Goal: Information Seeking & Learning: Learn about a topic

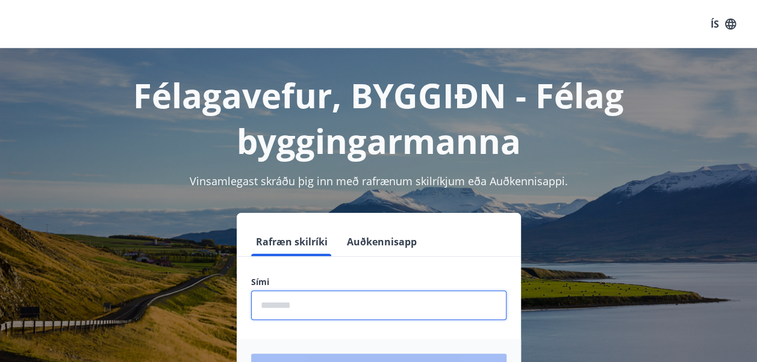
click at [271, 308] on input "phone" at bounding box center [378, 306] width 255 height 30
type input "********"
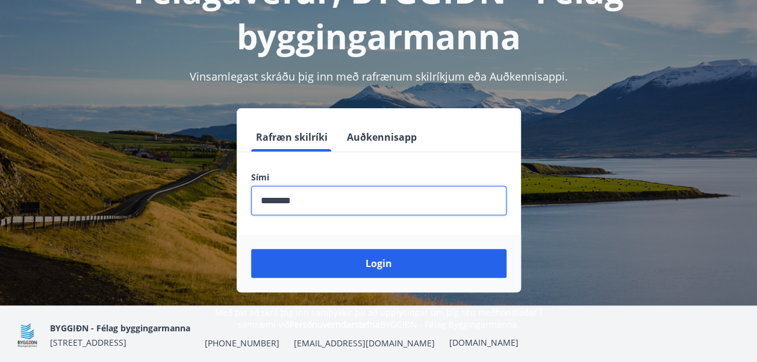
scroll to position [105, 0]
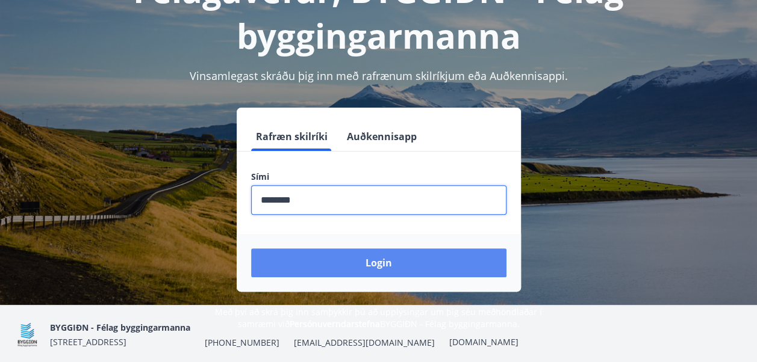
click at [375, 254] on button "Login" at bounding box center [378, 263] width 255 height 29
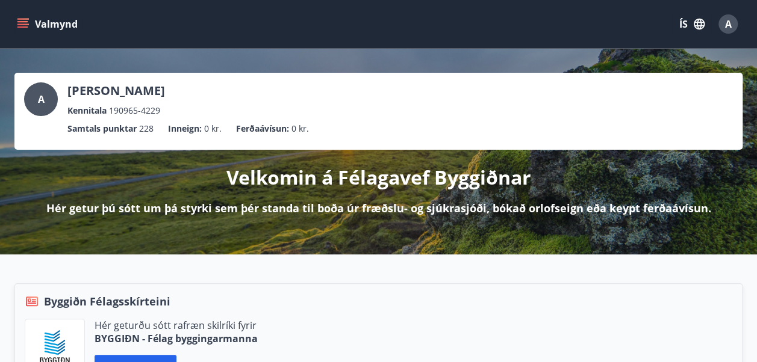
click at [23, 22] on icon "menu" at bounding box center [22, 21] width 11 height 1
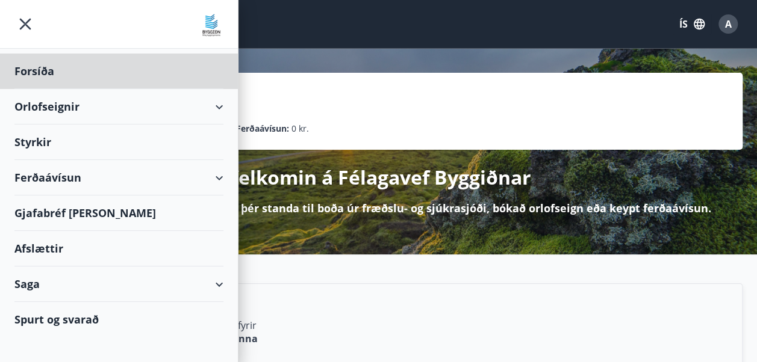
click at [22, 135] on div "Styrkir" at bounding box center [118, 143] width 209 height 36
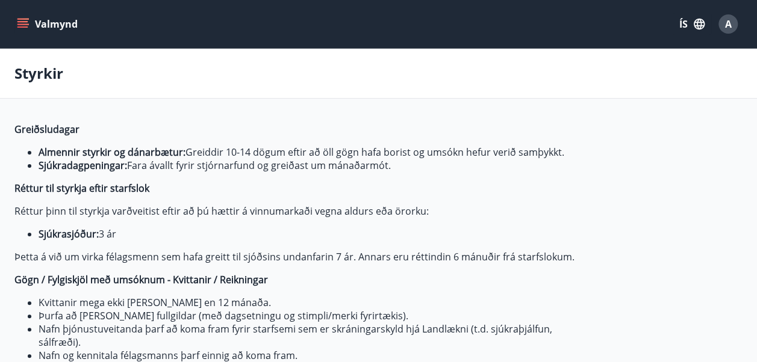
type input "***"
click at [21, 16] on button "Valmynd" at bounding box center [48, 24] width 68 height 22
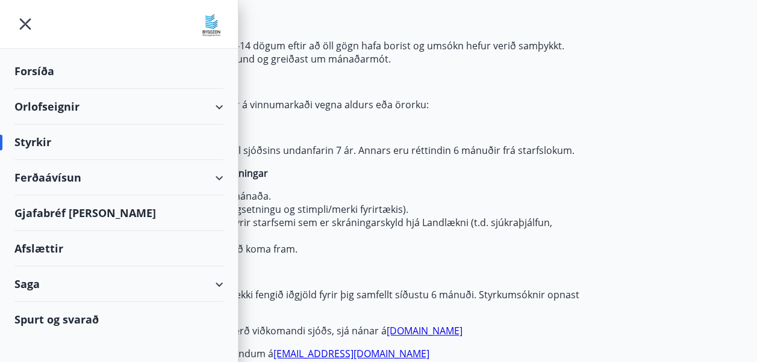
scroll to position [108, 0]
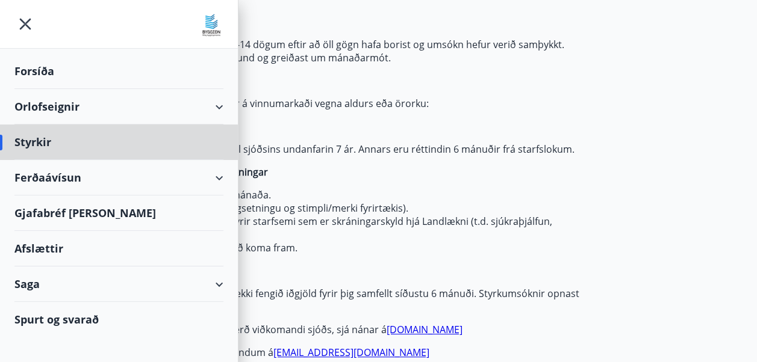
click at [34, 67] on div "Forsíða" at bounding box center [118, 72] width 209 height 36
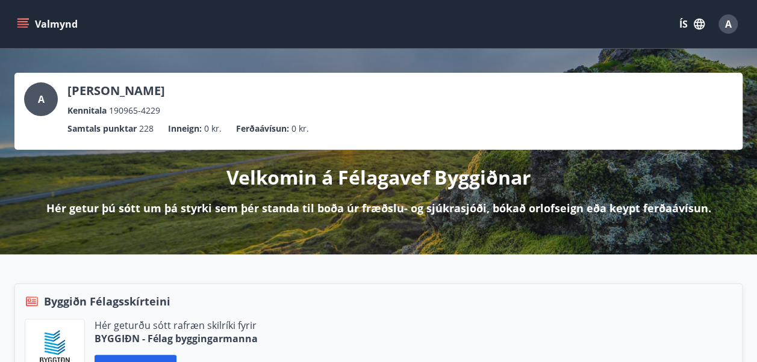
click at [22, 18] on icon "menu" at bounding box center [23, 24] width 12 height 12
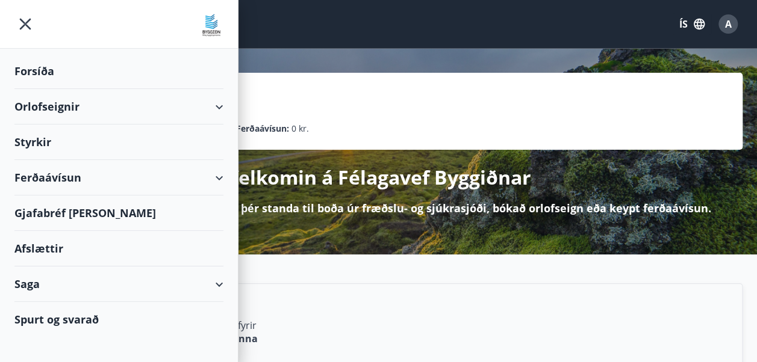
click at [49, 277] on div "Saga" at bounding box center [118, 285] width 209 height 36
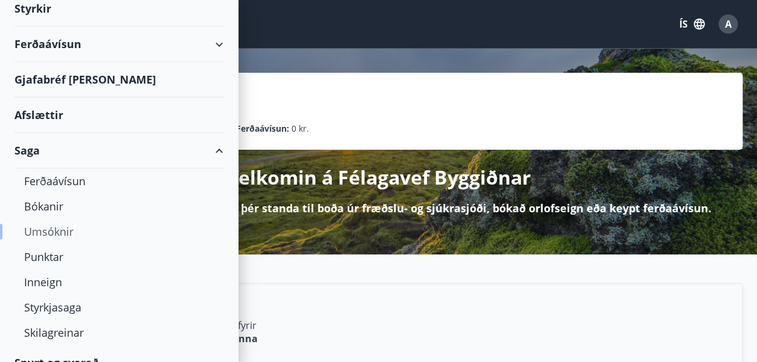
scroll to position [150, 0]
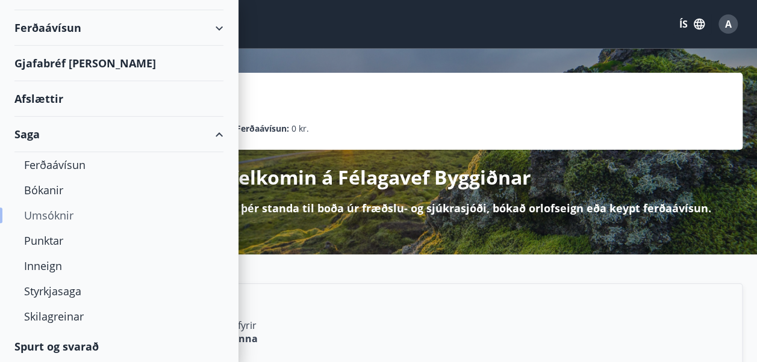
click at [46, 210] on div "Umsóknir" at bounding box center [119, 215] width 190 height 25
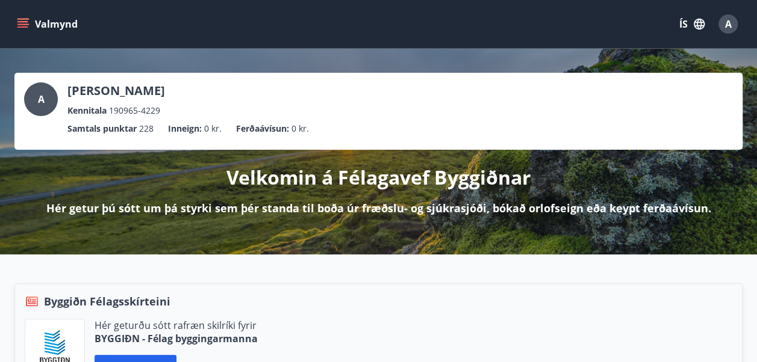
click at [20, 23] on icon "menu" at bounding box center [23, 24] width 12 height 12
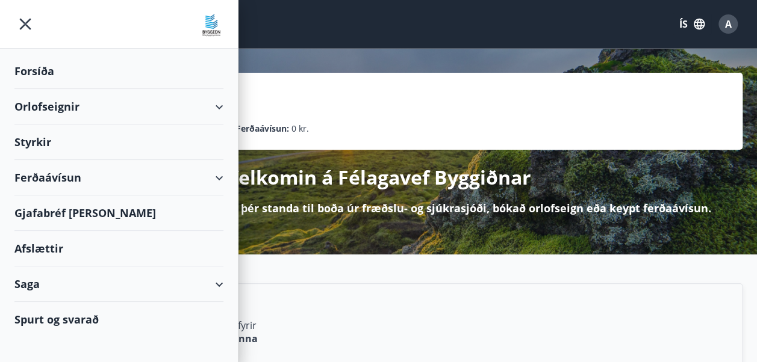
click at [438, 57] on div "A [PERSON_NAME] Kennitala 190965-4229 Samtals punktar 228 Inneign : 0 kr. Ferða…" at bounding box center [378, 152] width 757 height 206
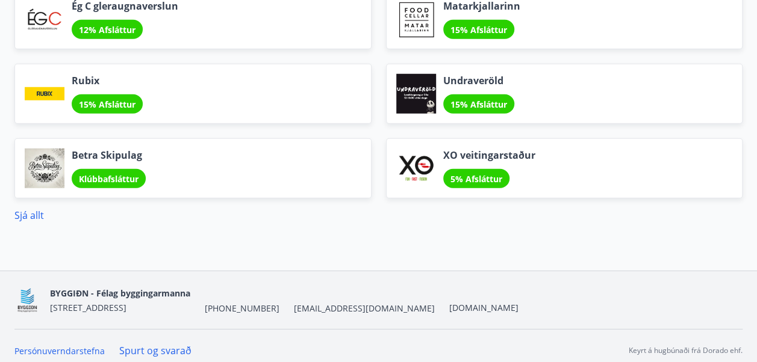
scroll to position [1644, 0]
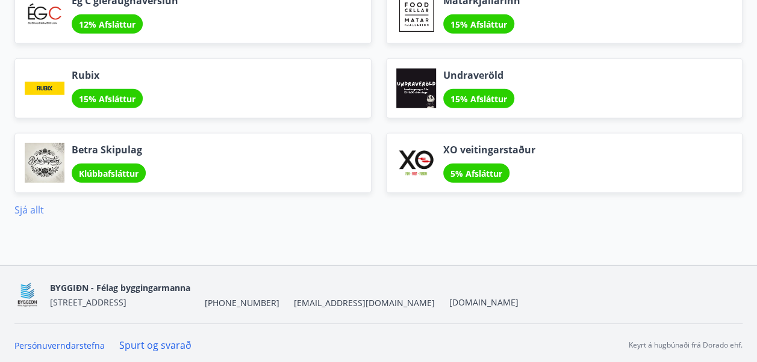
click at [26, 204] on link "Sjá allt" at bounding box center [29, 210] width 30 height 13
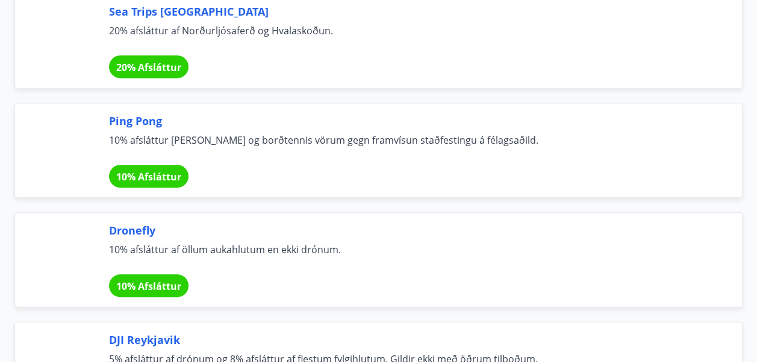
scroll to position [4770, 0]
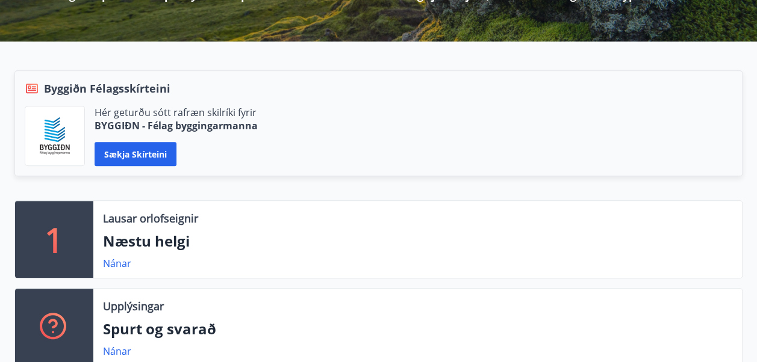
scroll to position [205, 0]
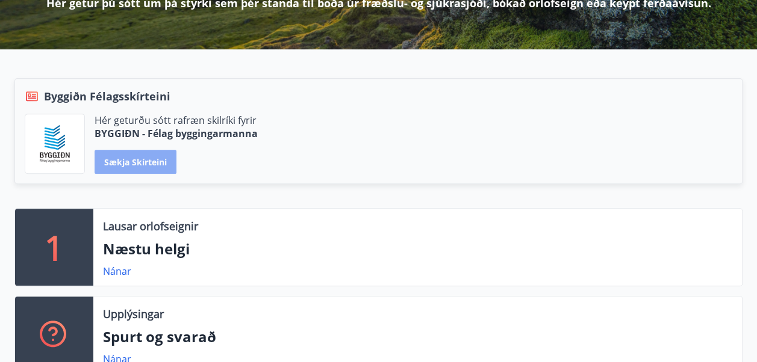
click at [142, 160] on button "Sækja skírteini" at bounding box center [136, 162] width 82 height 24
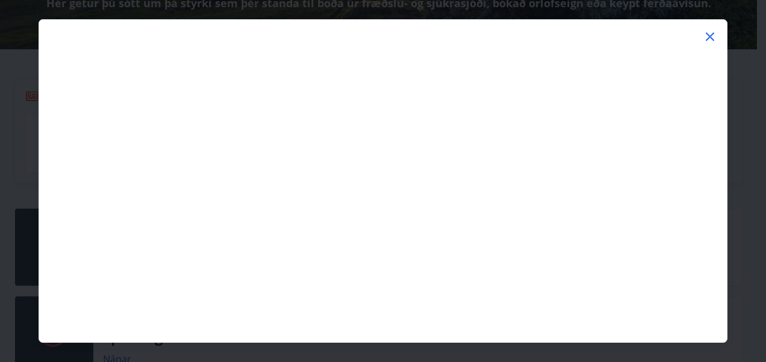
click at [711, 34] on icon at bounding box center [710, 37] width 14 height 14
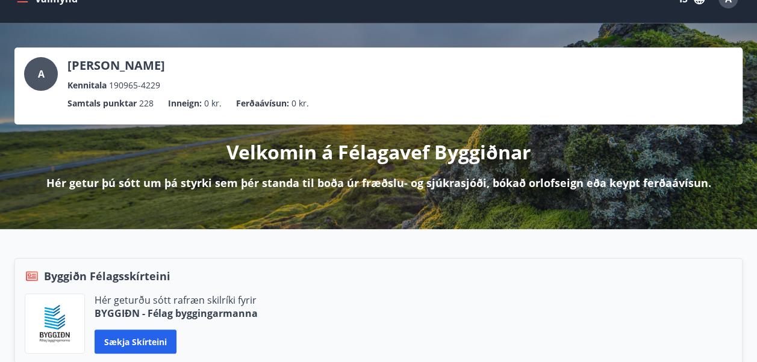
scroll to position [0, 0]
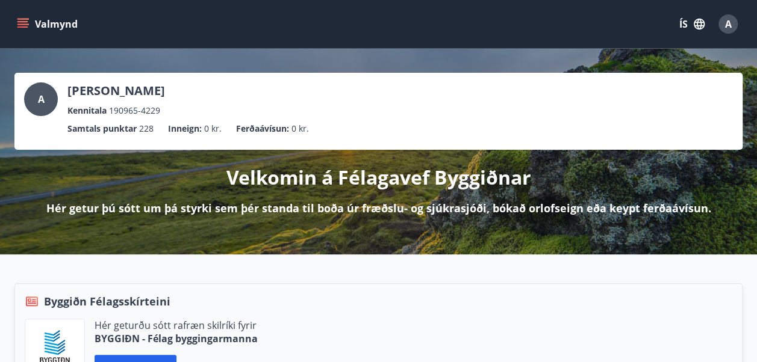
click at [249, 191] on div "Velkomin á Félagavef Byggiðnar Hér getur þú sótt um þá styrki sem þér standa ti…" at bounding box center [378, 183] width 728 height 66
click at [25, 19] on icon "menu" at bounding box center [23, 19] width 13 height 1
click at [727, 20] on span "A" at bounding box center [728, 23] width 7 height 13
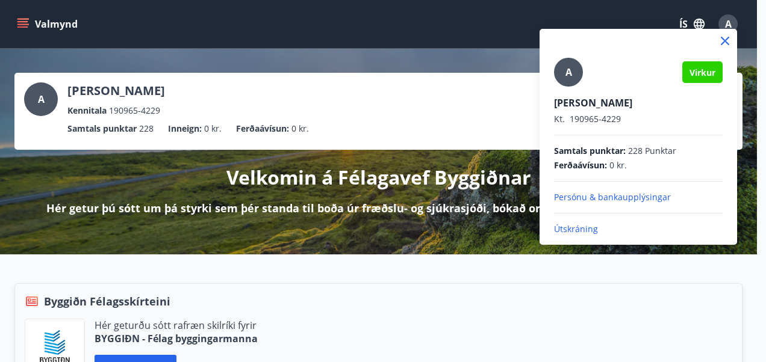
click at [477, 52] on div at bounding box center [383, 181] width 766 height 362
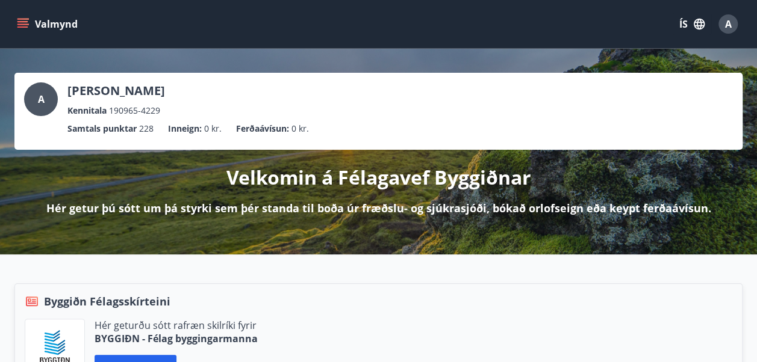
click at [683, 20] on button "ÍS" at bounding box center [692, 24] width 39 height 22
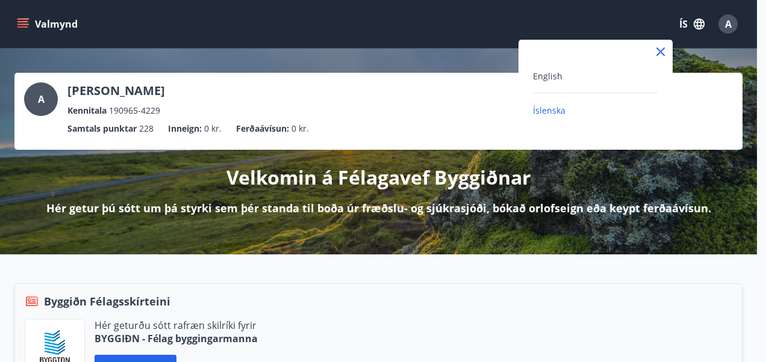
click at [406, 40] on div at bounding box center [383, 181] width 766 height 362
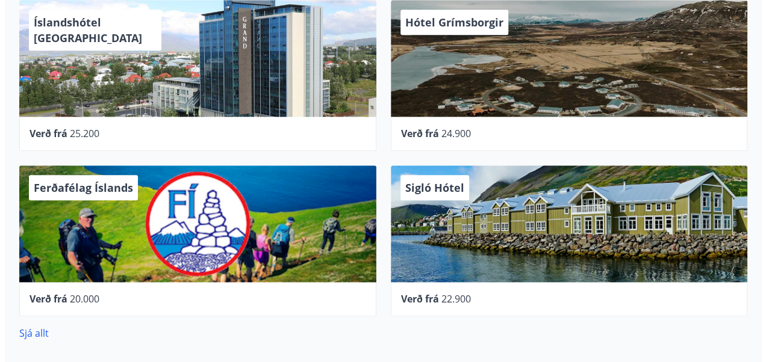
scroll to position [639, 0]
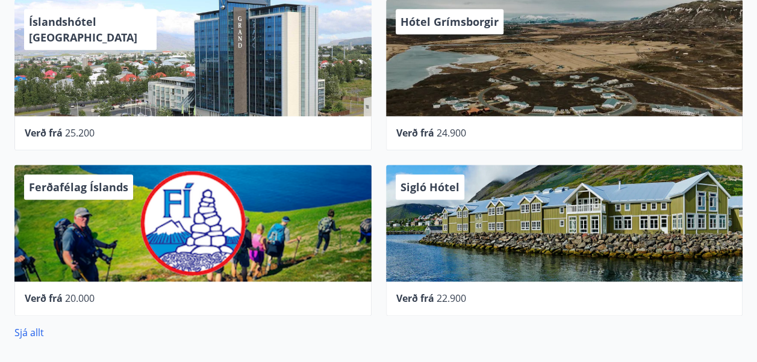
click at [420, 183] on span "Sigló Hótel" at bounding box center [429, 187] width 59 height 14
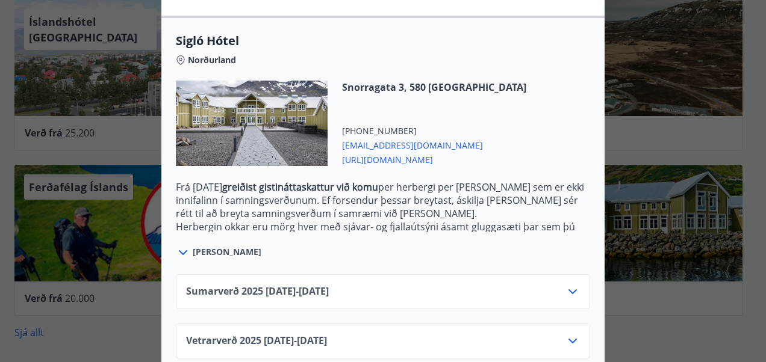
scroll to position [324, 0]
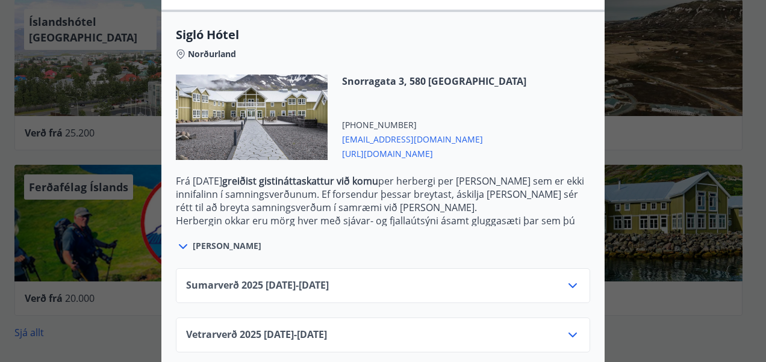
click at [567, 328] on icon at bounding box center [572, 335] width 14 height 14
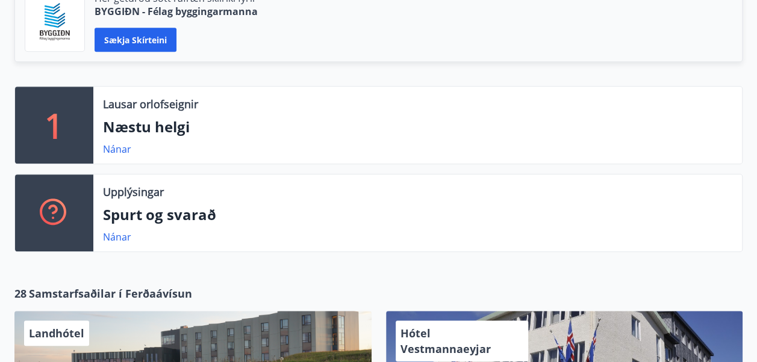
scroll to position [320, 0]
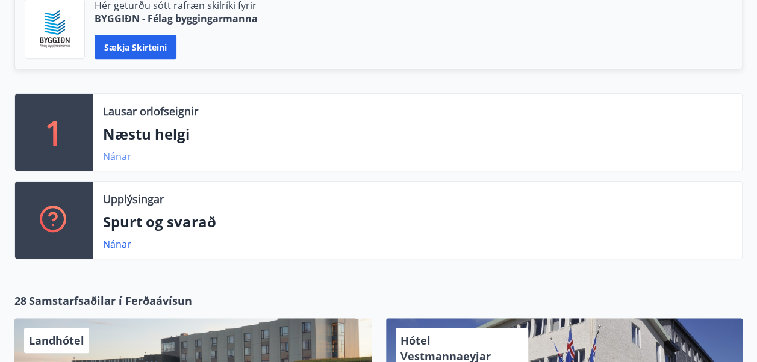
click at [114, 155] on link "Nánar" at bounding box center [117, 156] width 28 height 13
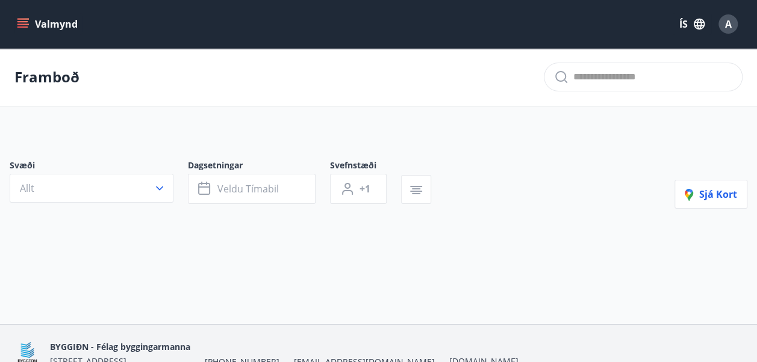
type input "*"
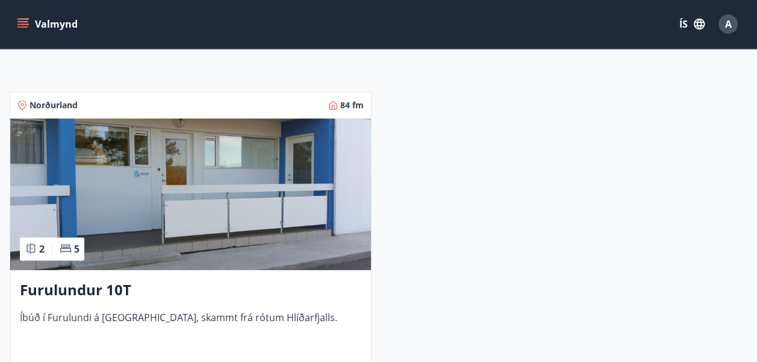
scroll to position [205, 0]
click at [20, 20] on icon "menu" at bounding box center [23, 24] width 12 height 12
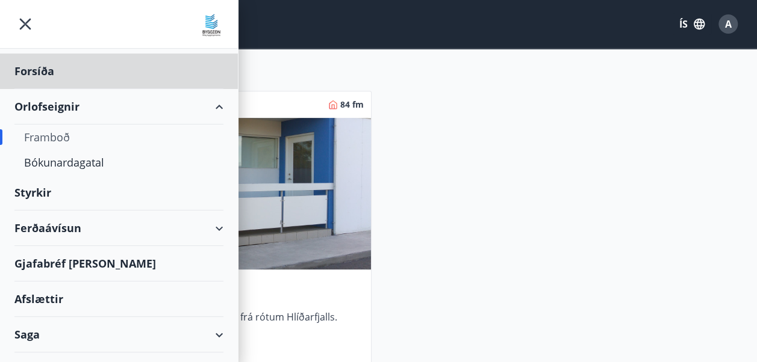
click at [33, 189] on div "Styrkir" at bounding box center [118, 193] width 209 height 36
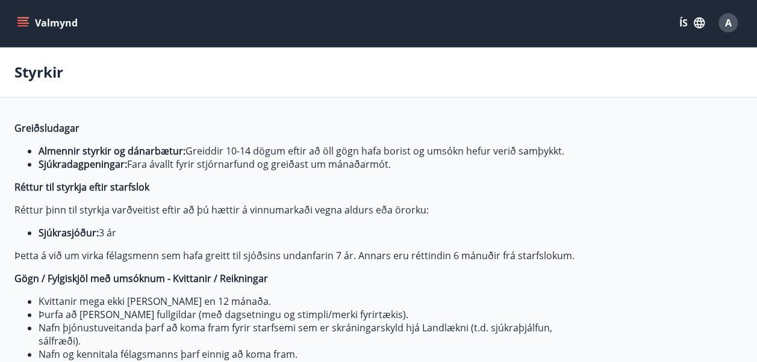
scroll to position [205, 0]
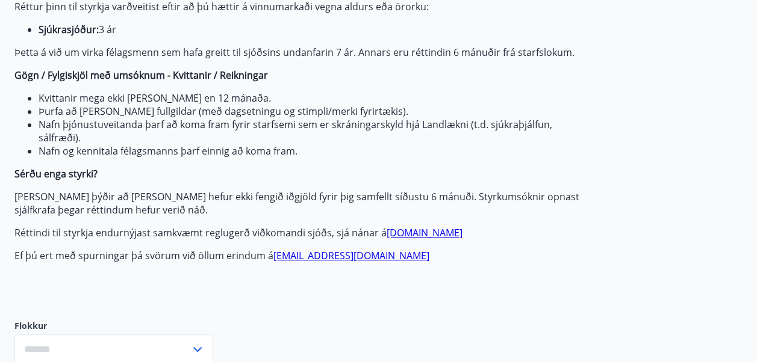
type input "***"
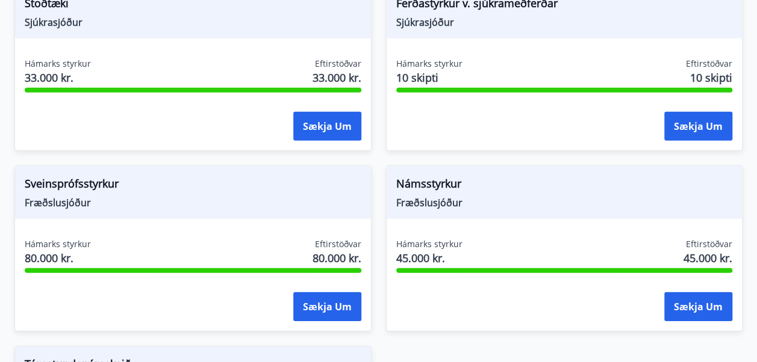
scroll to position [1686, 0]
